Goal: Task Accomplishment & Management: Use online tool/utility

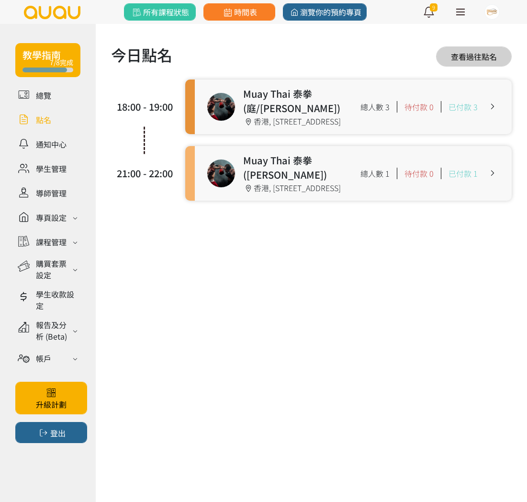
click at [207, 201] on link at bounding box center [353, 173] width 317 height 55
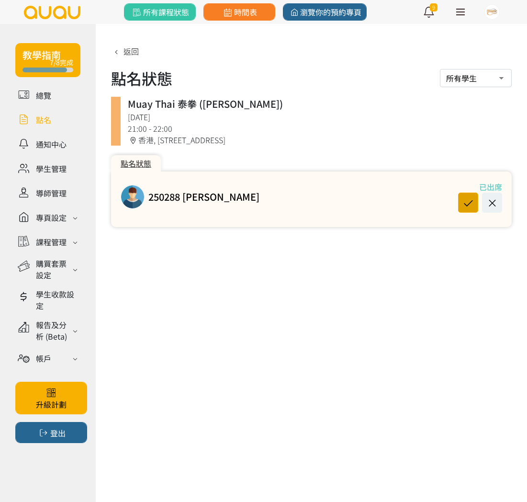
click at [458, 205] on button at bounding box center [468, 202] width 20 height 20
click at [42, 123] on link at bounding box center [47, 119] width 65 height 17
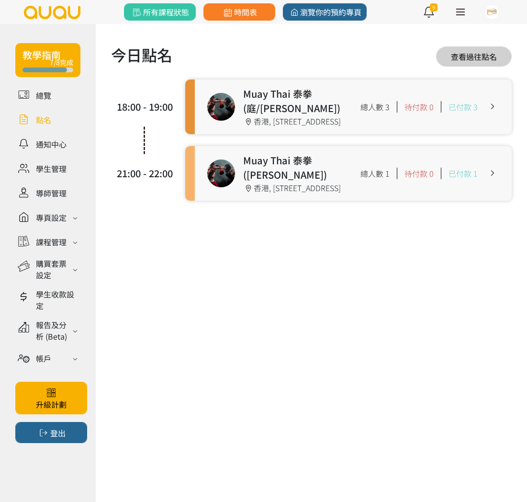
click at [205, 125] on link at bounding box center [353, 106] width 317 height 55
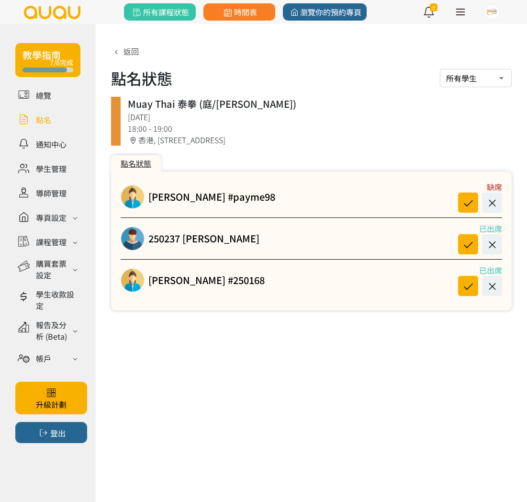
click at [49, 118] on link at bounding box center [47, 119] width 65 height 17
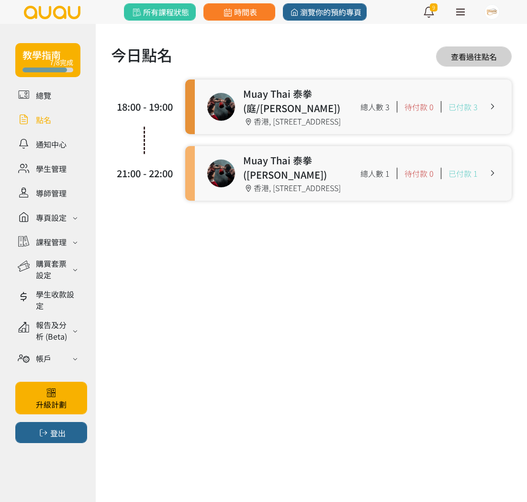
click at [239, 193] on link at bounding box center [353, 173] width 317 height 55
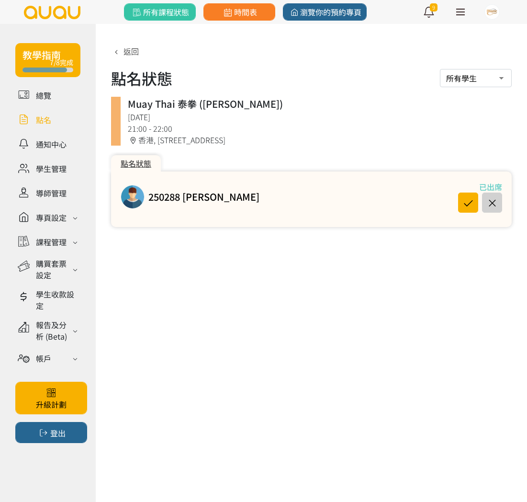
click at [494, 203] on icon at bounding box center [492, 202] width 18 height 13
click at [479, 203] on div at bounding box center [476, 202] width 53 height 20
click at [471, 203] on icon at bounding box center [468, 202] width 18 height 13
click at [497, 202] on icon at bounding box center [492, 202] width 18 height 13
click at [48, 116] on link at bounding box center [47, 119] width 65 height 17
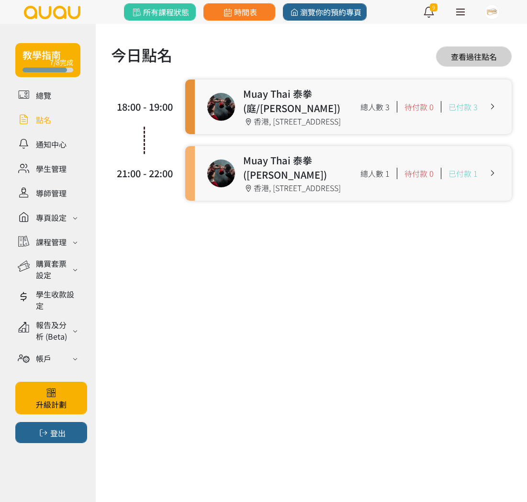
click at [260, 115] on link at bounding box center [353, 106] width 317 height 55
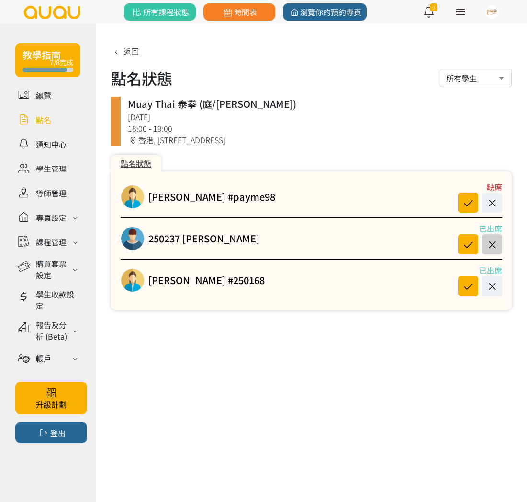
click at [494, 241] on icon at bounding box center [492, 244] width 18 height 13
click at [39, 122] on link at bounding box center [47, 119] width 65 height 17
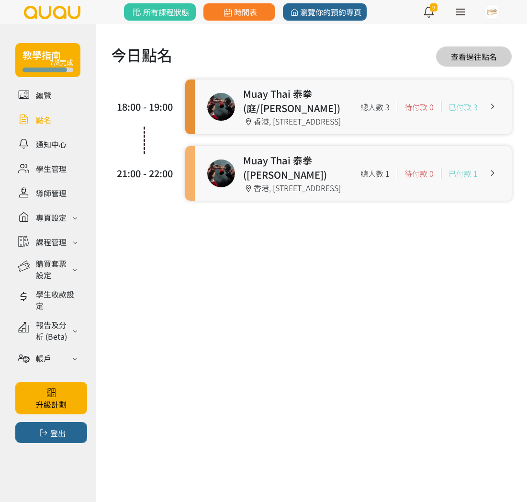
click at [247, 201] on link at bounding box center [353, 173] width 317 height 55
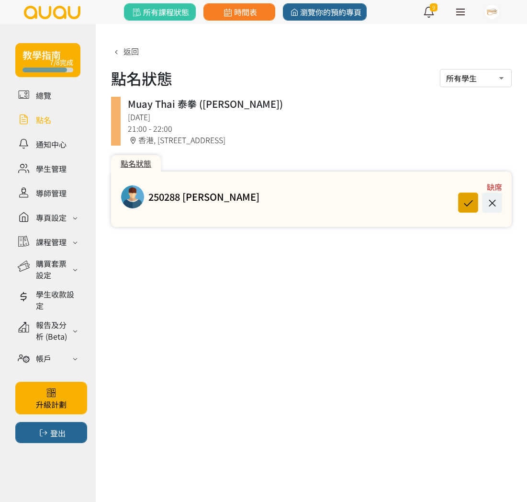
click at [473, 199] on icon at bounding box center [468, 202] width 18 height 13
click at [23, 116] on link at bounding box center [47, 119] width 65 height 17
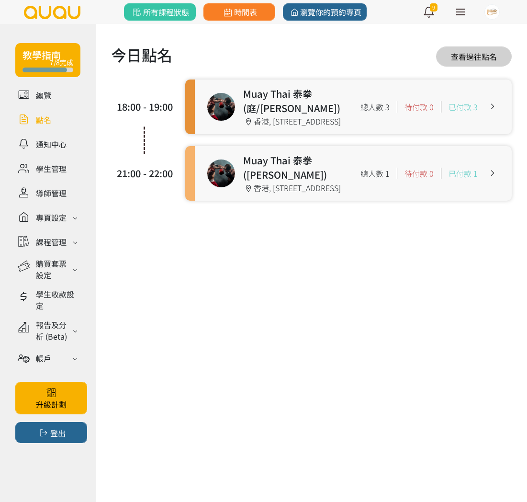
click at [243, 126] on link at bounding box center [353, 106] width 317 height 55
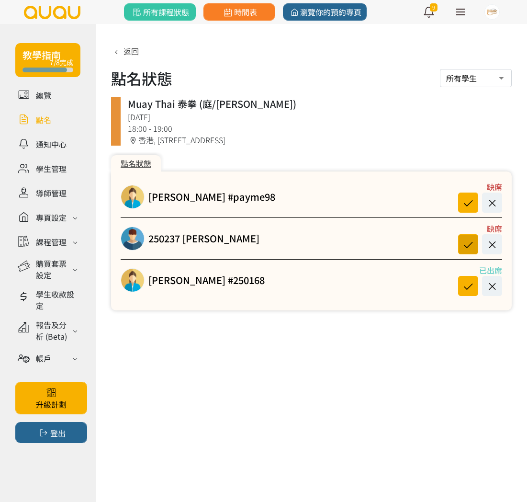
click at [465, 243] on icon at bounding box center [468, 244] width 18 height 13
click at [52, 120] on link at bounding box center [47, 119] width 65 height 17
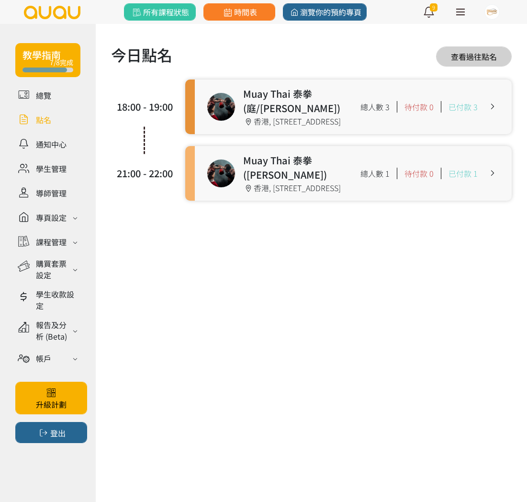
click at [203, 195] on link at bounding box center [353, 173] width 317 height 55
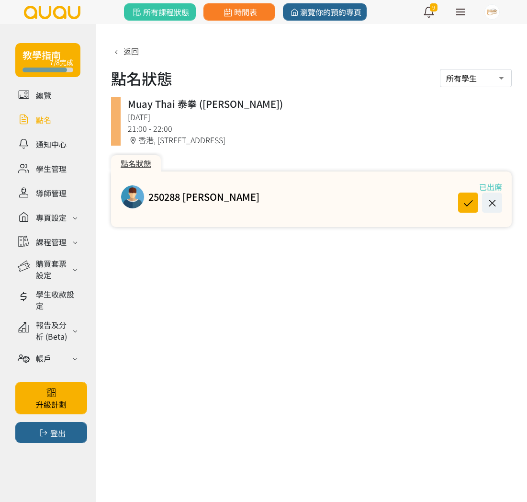
click at [74, 116] on link at bounding box center [47, 119] width 65 height 17
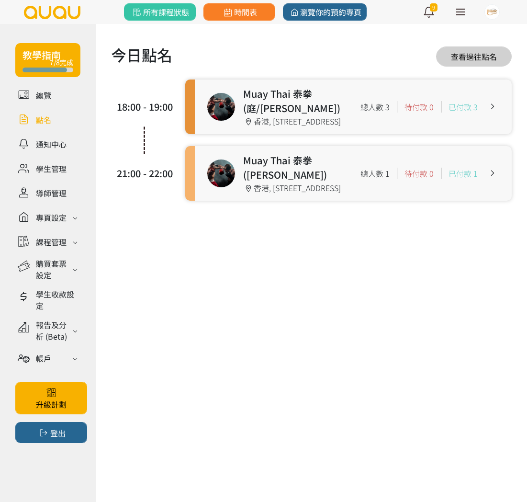
click at [231, 107] on link at bounding box center [353, 106] width 317 height 55
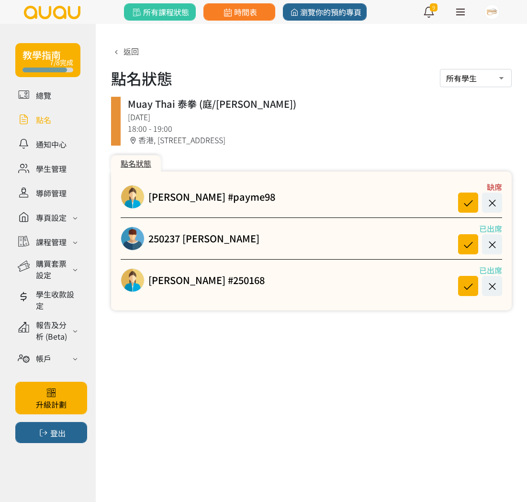
click at [41, 113] on link at bounding box center [47, 119] width 65 height 17
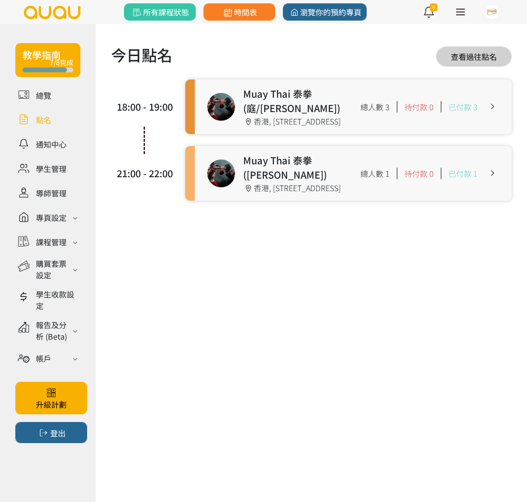
click at [215, 115] on link at bounding box center [353, 106] width 317 height 55
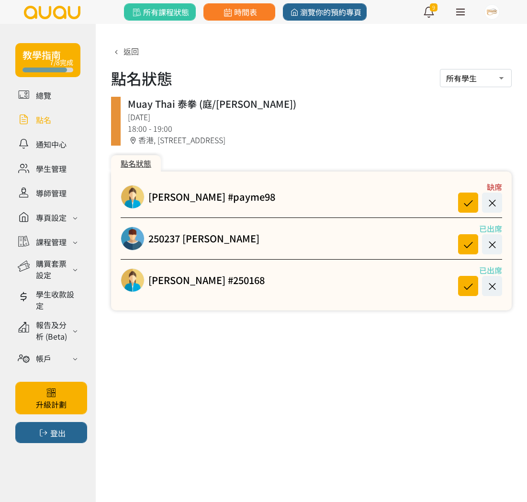
click at [51, 127] on link at bounding box center [47, 119] width 65 height 17
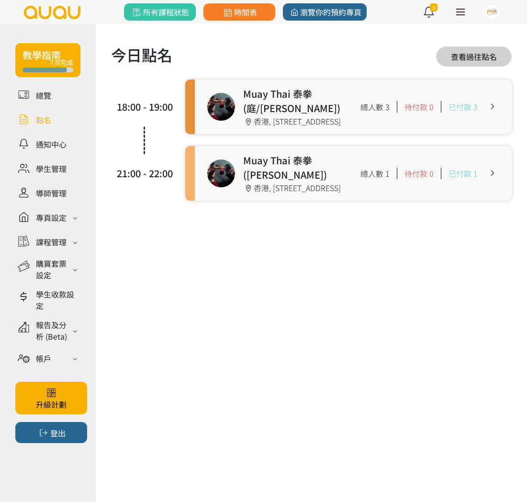
click at [257, 201] on link at bounding box center [353, 173] width 317 height 55
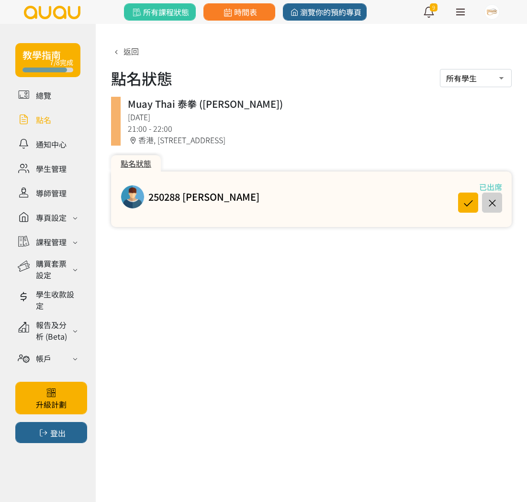
click at [492, 198] on icon at bounding box center [492, 202] width 18 height 13
click at [486, 74] on select "所有學生 已出席學生 缺席學生" at bounding box center [476, 78] width 72 height 18
click at [46, 121] on link at bounding box center [47, 119] width 65 height 17
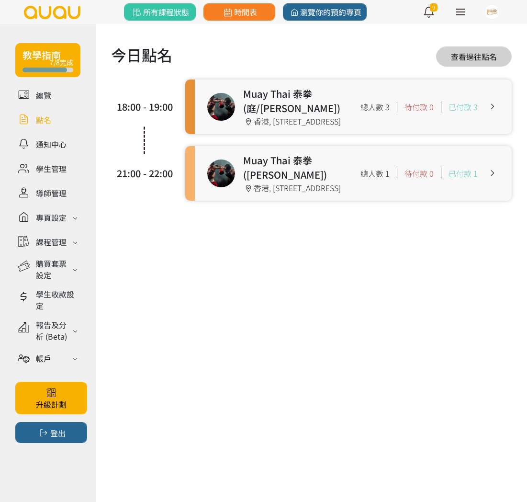
click at [269, 134] on link at bounding box center [353, 106] width 317 height 55
click at [274, 201] on link at bounding box center [353, 173] width 317 height 55
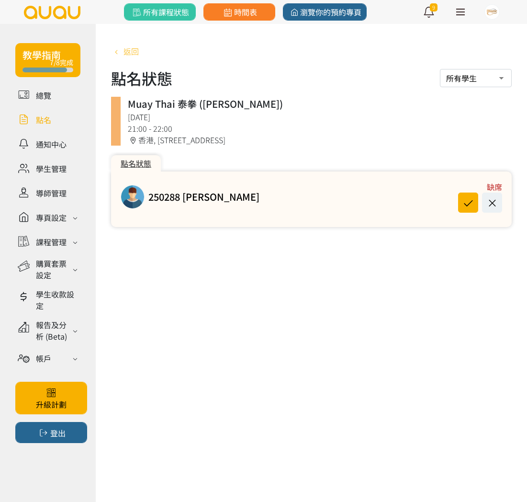
click at [133, 51] on span "返回" at bounding box center [131, 50] width 15 height 11
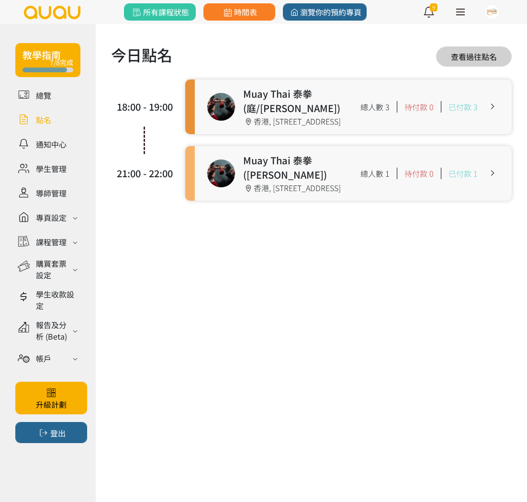
click at [284, 134] on link at bounding box center [353, 106] width 317 height 55
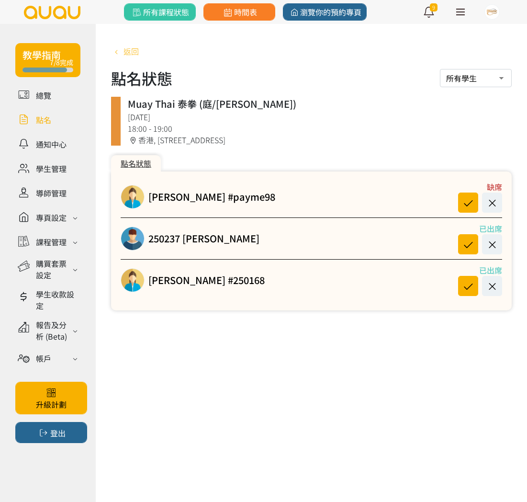
click at [132, 53] on span "返回" at bounding box center [131, 50] width 15 height 11
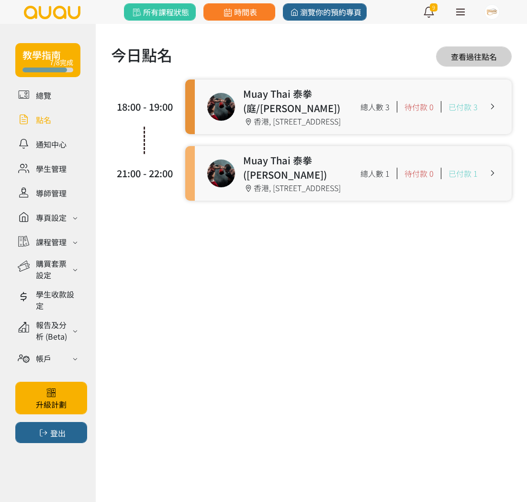
click at [284, 201] on link at bounding box center [353, 173] width 317 height 55
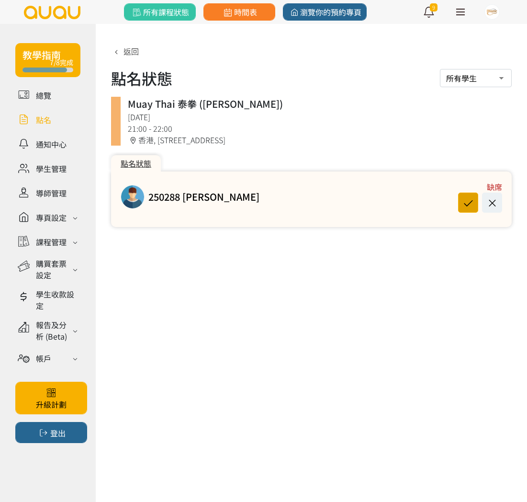
click at [467, 195] on button at bounding box center [468, 202] width 20 height 20
click at [51, 121] on link at bounding box center [47, 119] width 65 height 17
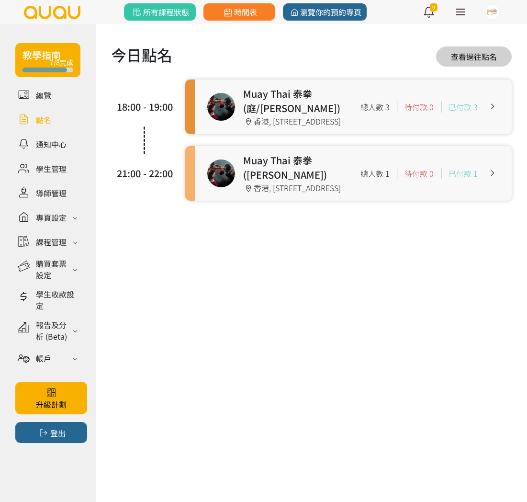
click at [272, 101] on link at bounding box center [353, 106] width 317 height 55
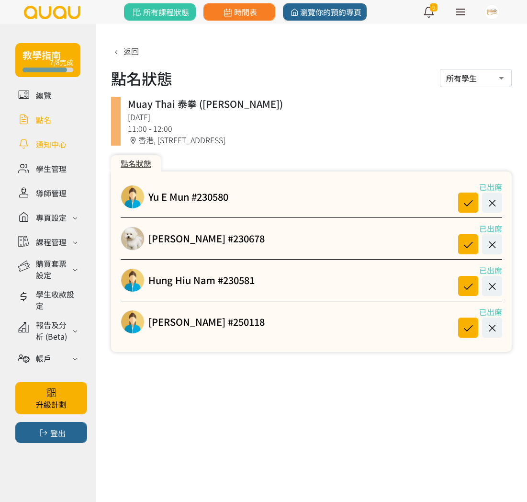
click at [58, 143] on link at bounding box center [47, 143] width 65 height 17
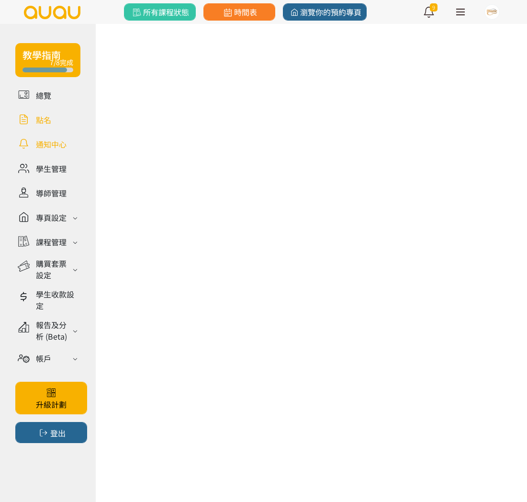
click at [33, 123] on link at bounding box center [47, 119] width 65 height 17
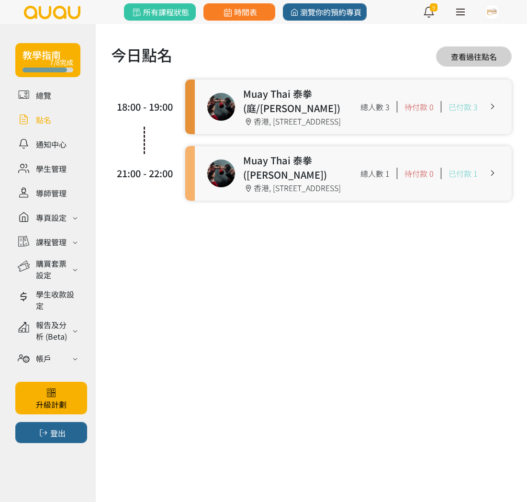
click at [244, 134] on link at bounding box center [353, 106] width 317 height 55
